Goal: Transaction & Acquisition: Purchase product/service

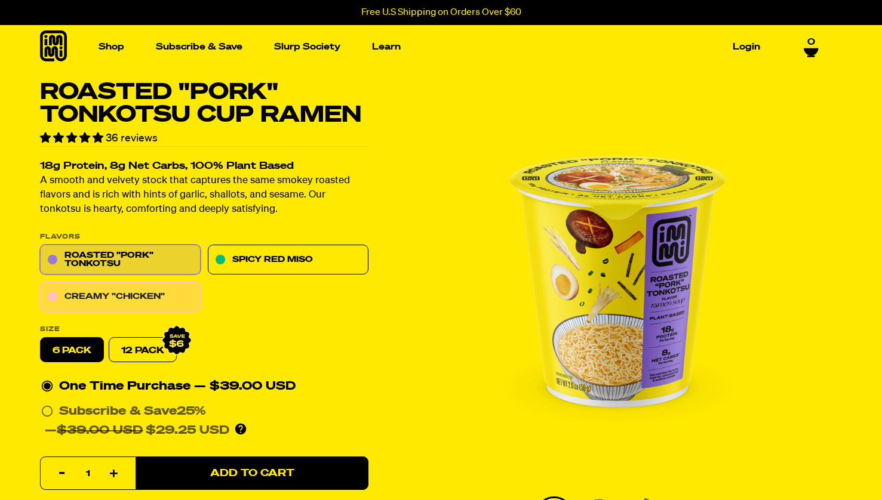
click at [176, 292] on link "Creamy "Chicken"" at bounding box center [120, 297] width 161 height 30
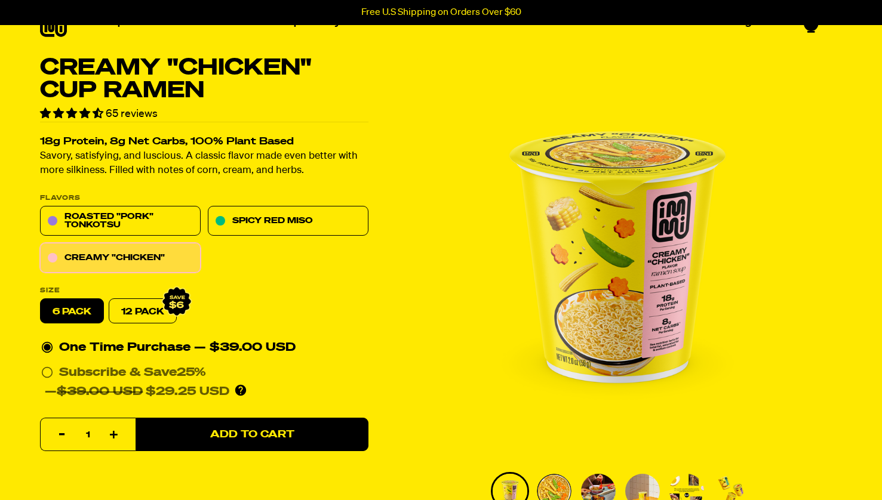
scroll to position [30, 0]
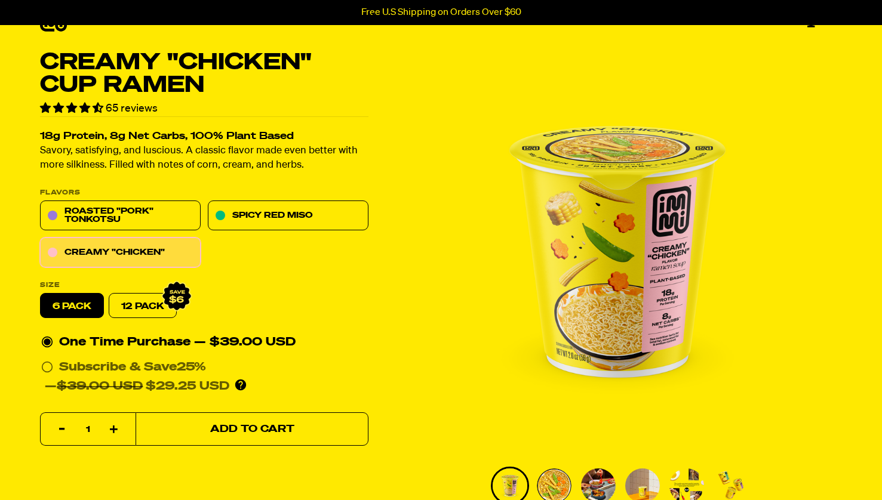
click at [275, 425] on span "Add to Cart" at bounding box center [252, 430] width 84 height 10
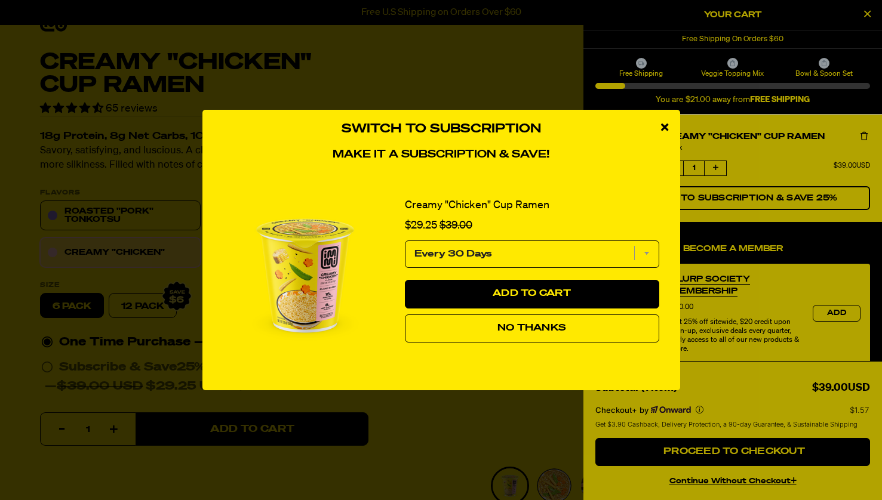
click at [546, 329] on span "No Thanks" at bounding box center [531, 329] width 69 height 10
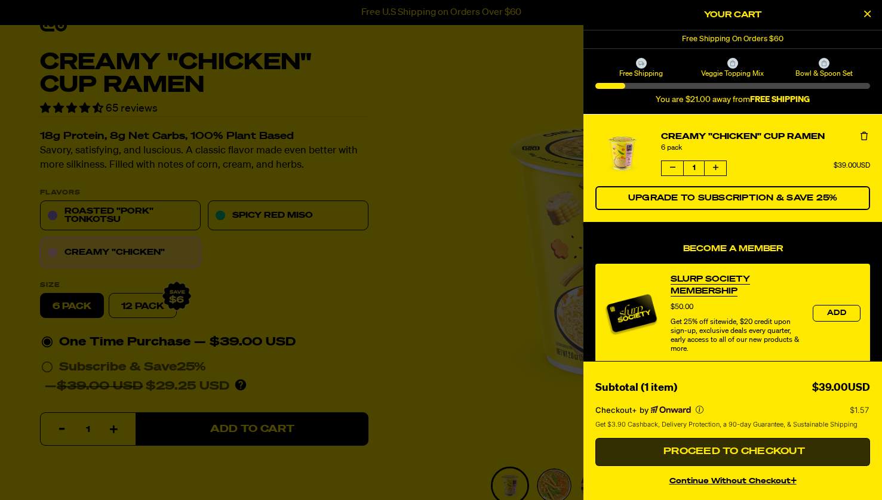
click at [742, 454] on span "Proceed to Checkout" at bounding box center [732, 452] width 144 height 10
